Goal: Task Accomplishment & Management: Complete application form

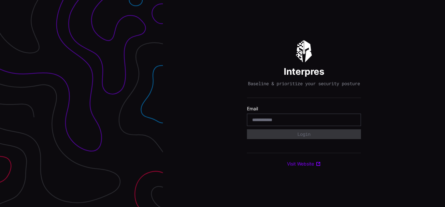
click at [223, 103] on div "Interpres Baseline & prioritize your security posture Email Login Visit Website" at bounding box center [304, 103] width 282 height 207
type input "**********"
click at [304, 123] on input "**********" at bounding box center [304, 120] width 104 height 6
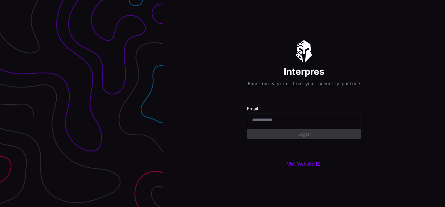
click at [223, 103] on div "Interpres Baseline & prioritize your security posture Email Login Visit Website" at bounding box center [304, 103] width 282 height 207
